Goal: Task Accomplishment & Management: Complete application form

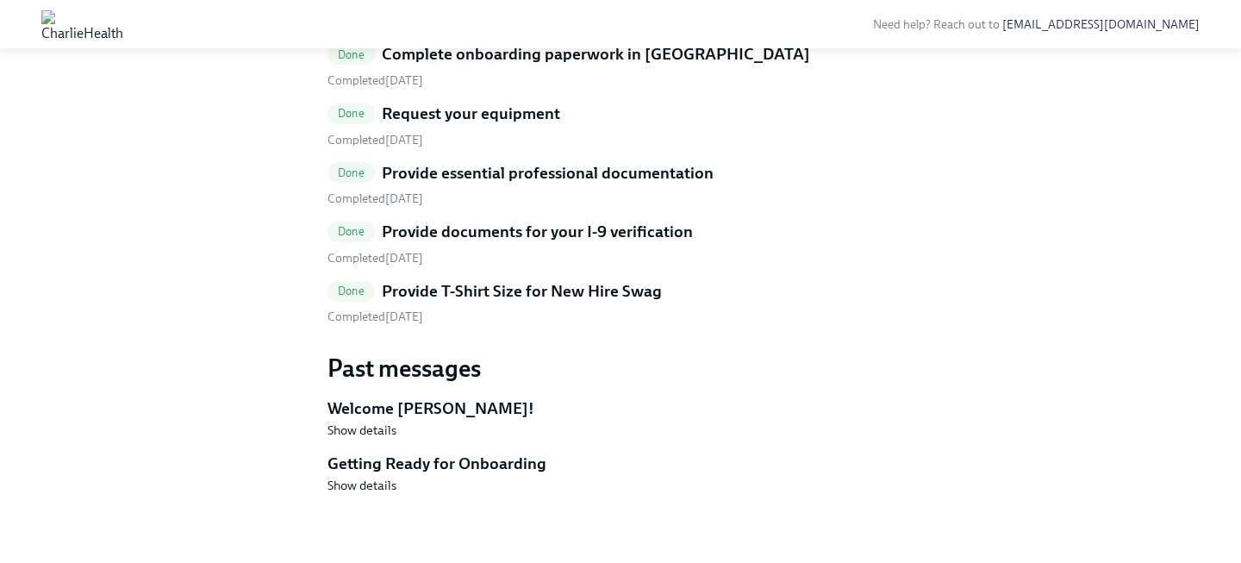
scroll to position [1017, 0]
click at [601, 302] on h5 "Provide T-Shirt Size for New Hire Swag" at bounding box center [522, 291] width 280 height 22
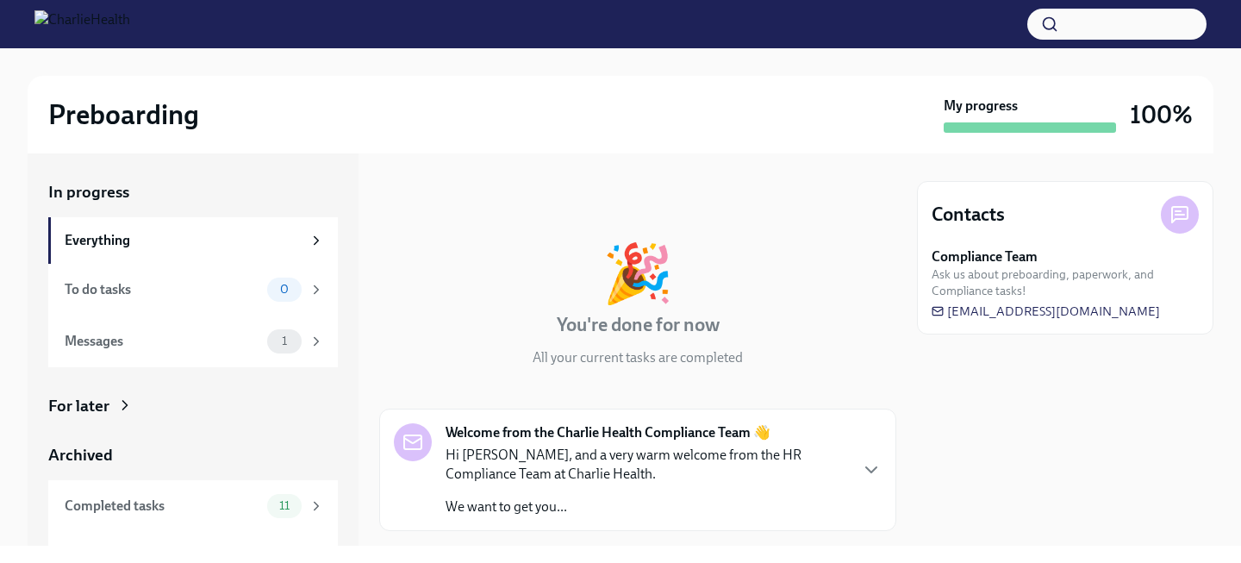
scroll to position [40, 0]
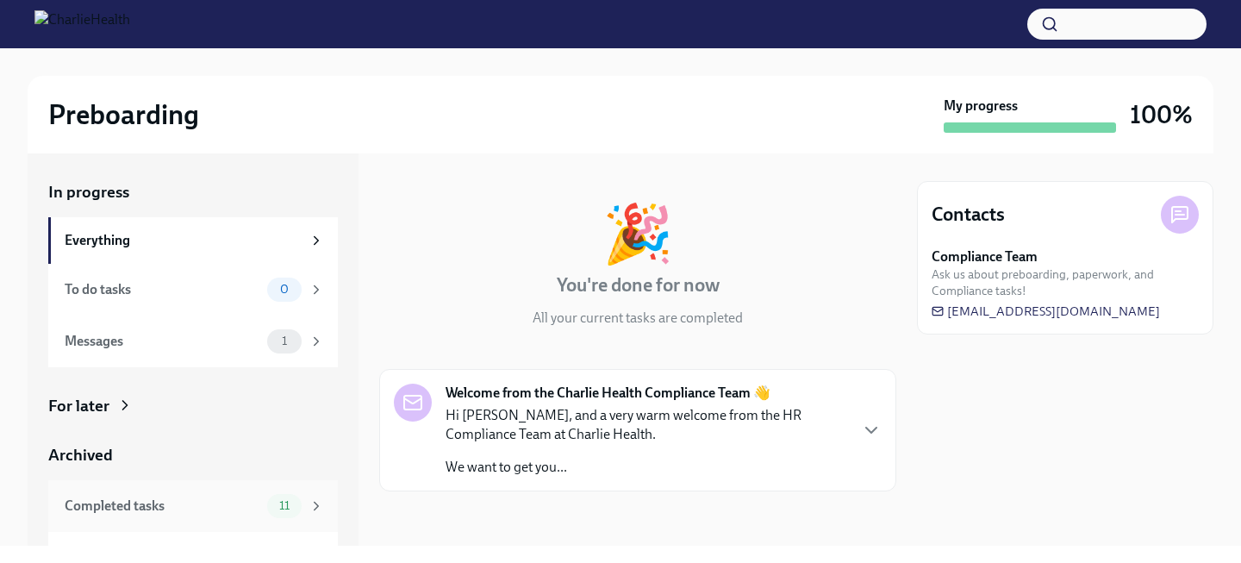
click at [220, 509] on div "Completed tasks" at bounding box center [163, 505] width 196 height 19
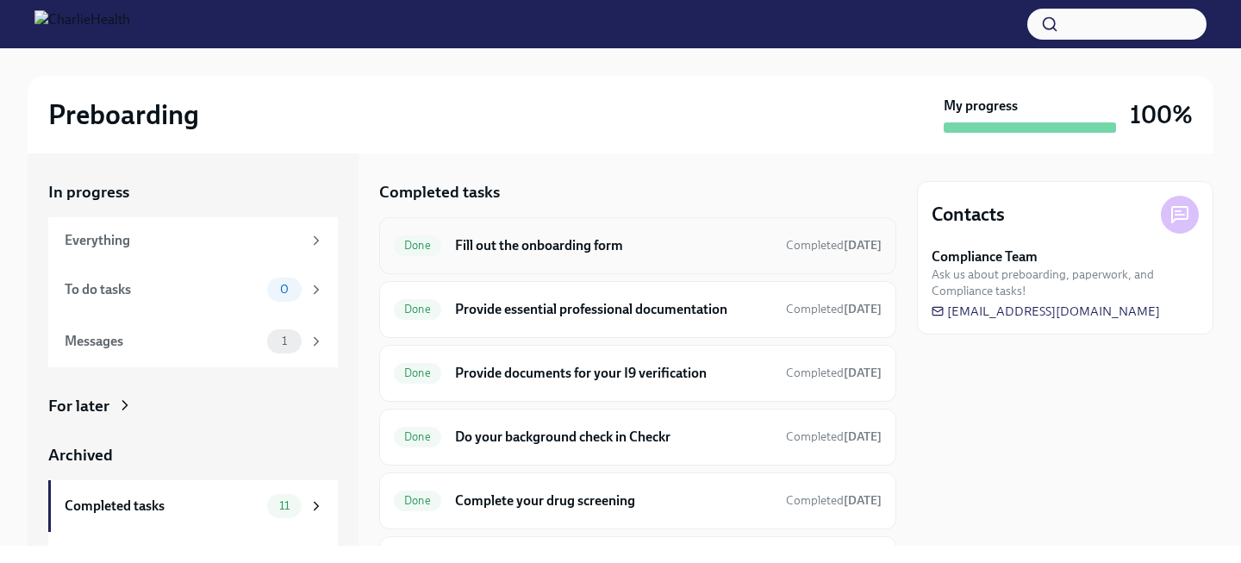
click at [555, 250] on h6 "Fill out the onboarding form" at bounding box center [613, 245] width 317 height 19
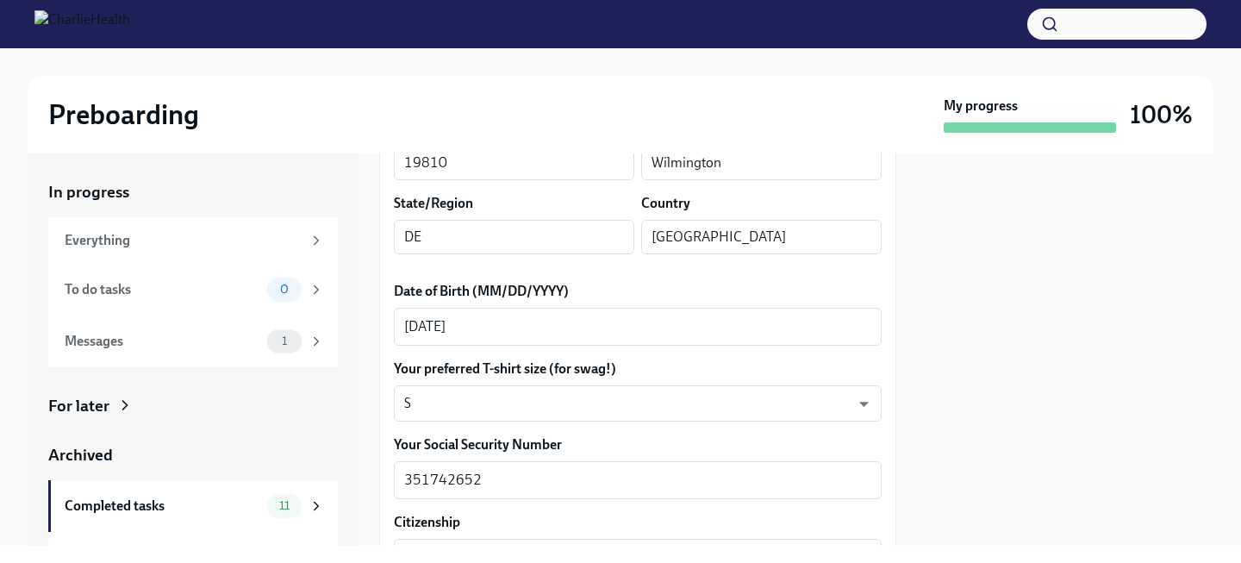
scroll to position [726, 0]
